Goal: Task Accomplishment & Management: Manage account settings

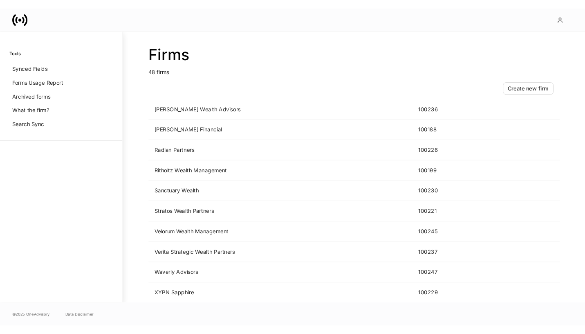
scroll to position [609, 0]
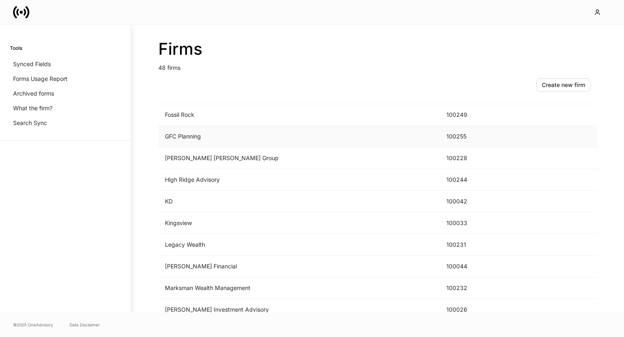
click at [252, 133] on td "GFC Planning" at bounding box center [298, 137] width 281 height 22
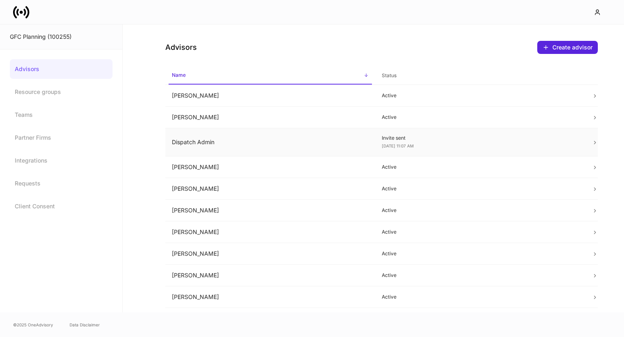
click at [475, 147] on div "Invite sent [DATE] 11:07 AM" at bounding box center [480, 142] width 197 height 15
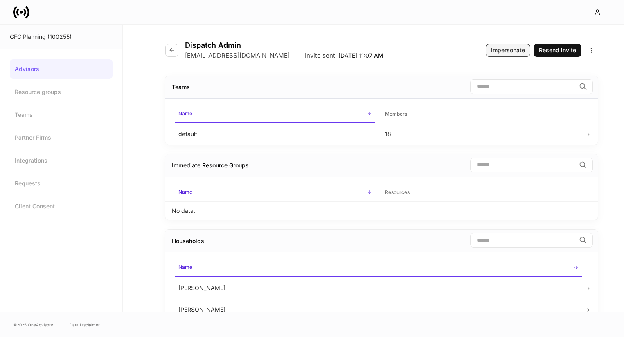
click at [505, 53] on div "Impersonate" at bounding box center [508, 50] width 34 height 8
